Goal: Task Accomplishment & Management: Use online tool/utility

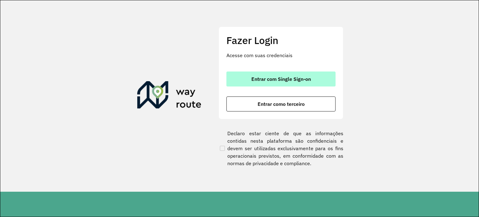
click at [253, 77] on span "Entrar com Single Sign-on" at bounding box center [282, 78] width 60 height 5
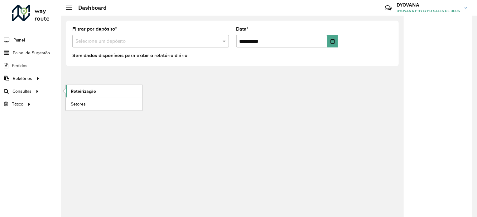
click at [86, 88] on span "Roteirização" at bounding box center [83, 91] width 25 height 7
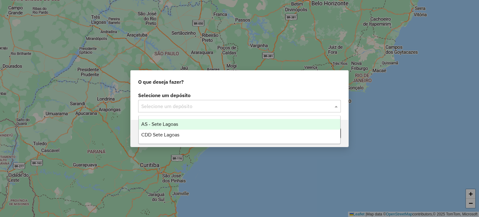
click at [204, 108] on input "text" at bounding box center [233, 106] width 184 height 7
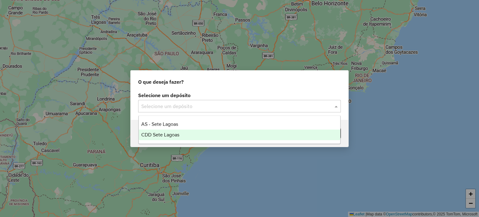
click at [173, 133] on span "CDD Sete Lagoas" at bounding box center [160, 134] width 38 height 5
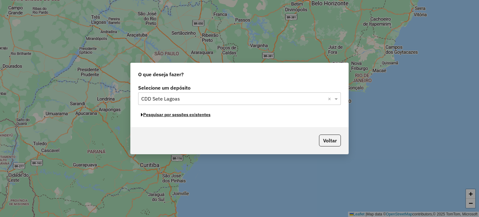
click at [181, 116] on button "Pesquisar por sessões existentes" at bounding box center [175, 115] width 75 height 10
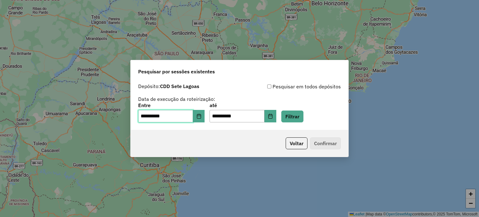
click at [160, 119] on input "**********" at bounding box center [165, 116] width 55 height 12
click at [202, 116] on icon "Choose Date" at bounding box center [199, 116] width 5 height 5
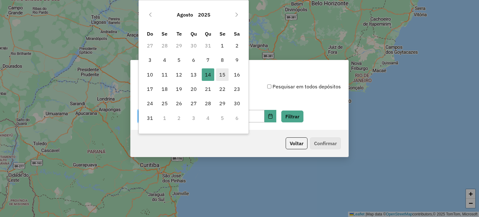
click at [223, 75] on span "15" at bounding box center [222, 74] width 12 height 12
type input "**********"
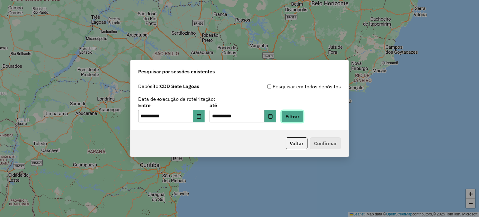
click at [302, 112] on button "Filtrar" at bounding box center [292, 116] width 22 height 12
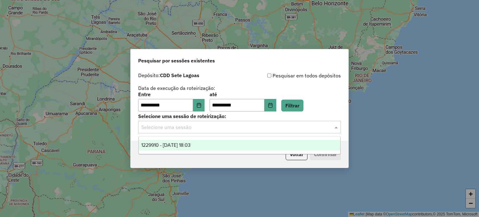
click at [235, 127] on input "text" at bounding box center [233, 127] width 184 height 7
click at [191, 146] on span "1229910 - 15/08/2025 18:03" at bounding box center [165, 144] width 49 height 5
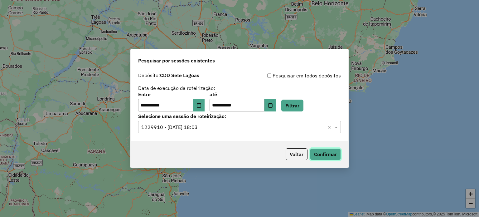
click at [332, 152] on button "Confirmar" at bounding box center [325, 154] width 31 height 12
